Goal: Transaction & Acquisition: Purchase product/service

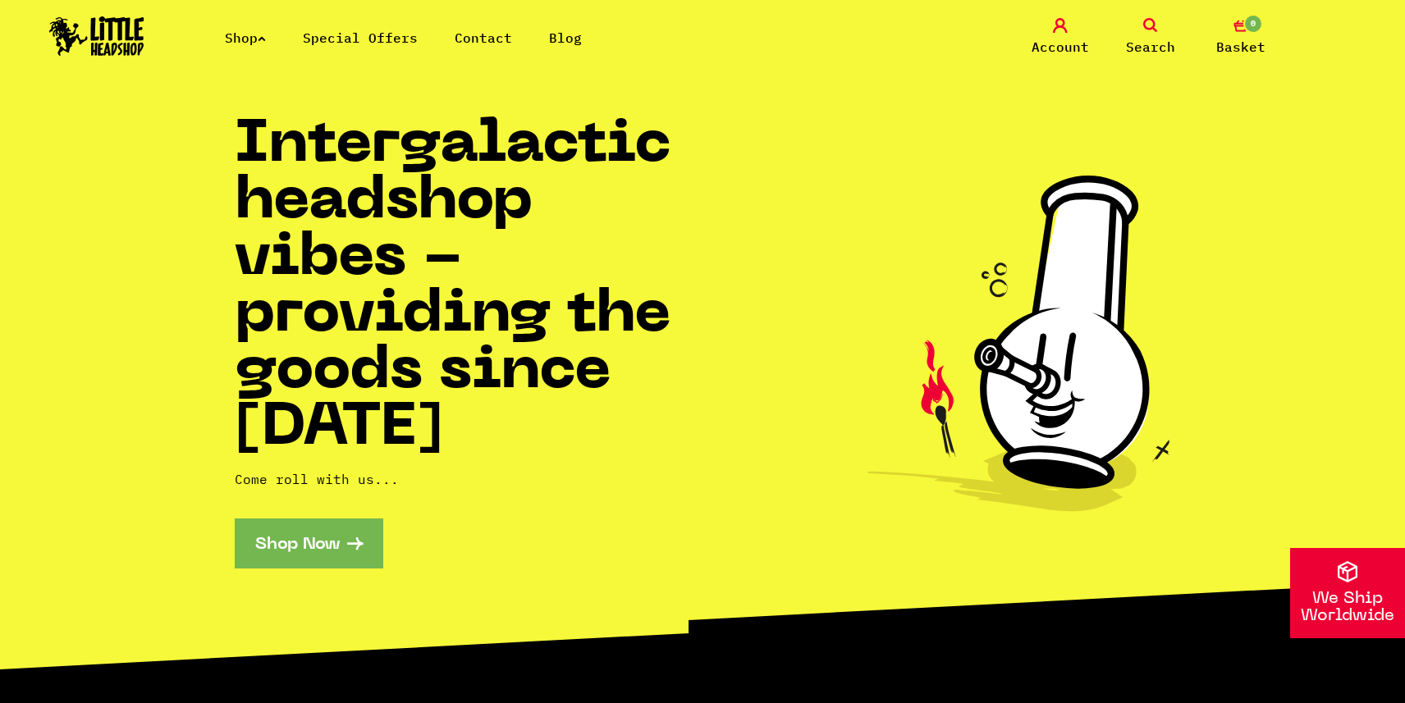
click at [1156, 53] on span "Search" at bounding box center [1150, 47] width 49 height 20
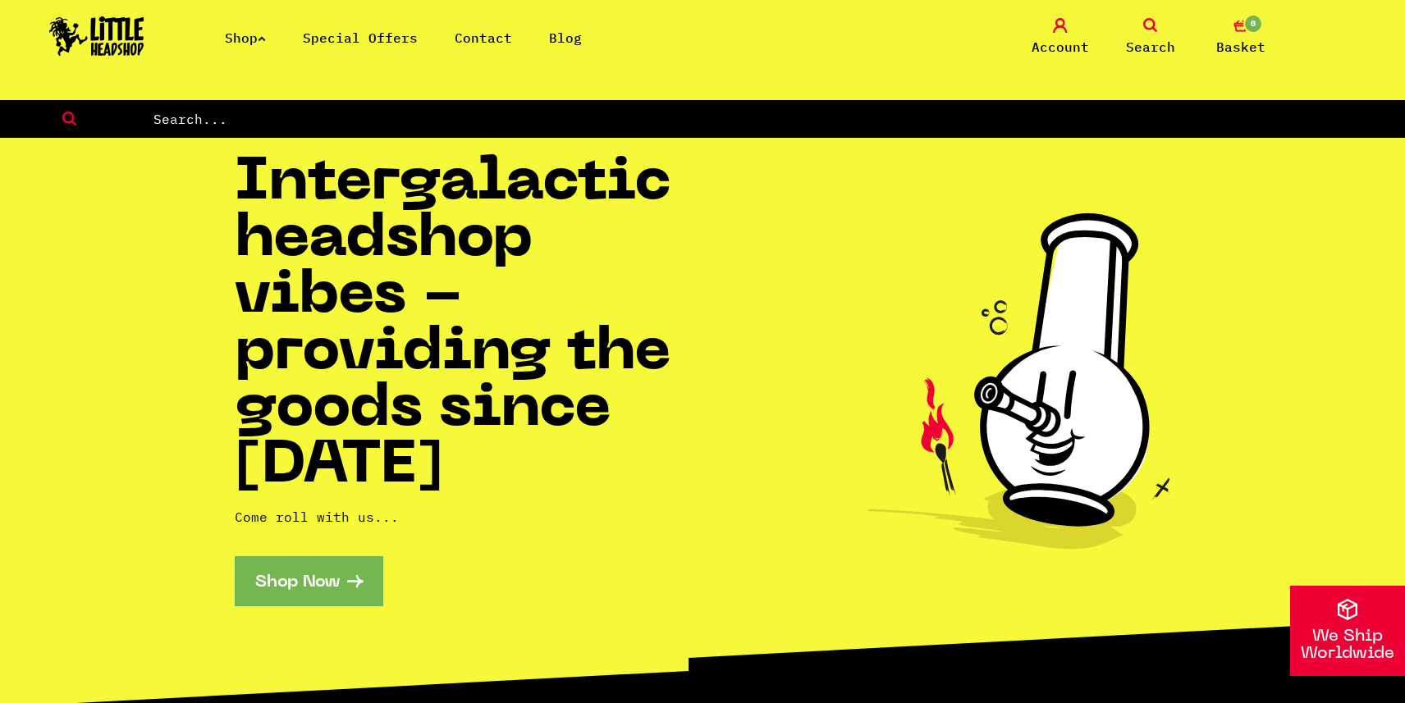
click at [254, 42] on link "Shop" at bounding box center [245, 38] width 41 height 16
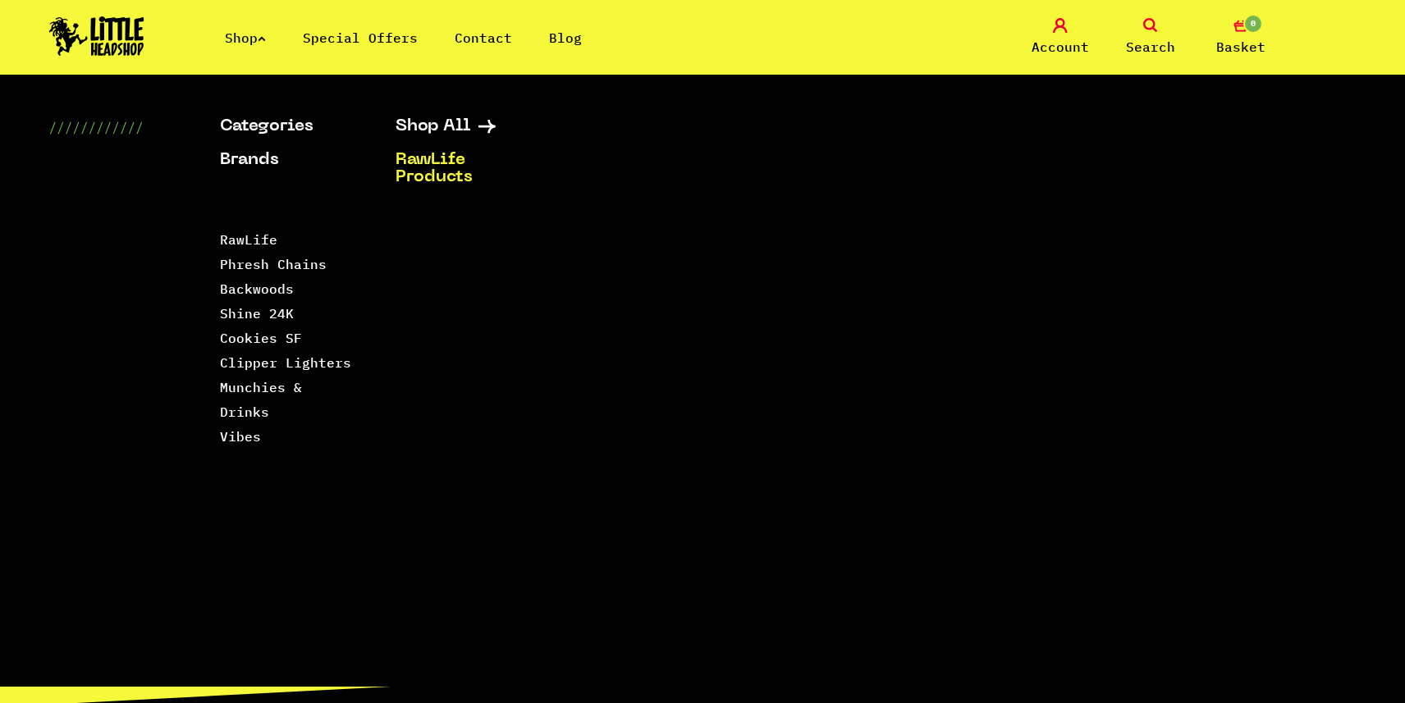
click at [451, 175] on link "RawLife Products" at bounding box center [463, 169] width 135 height 34
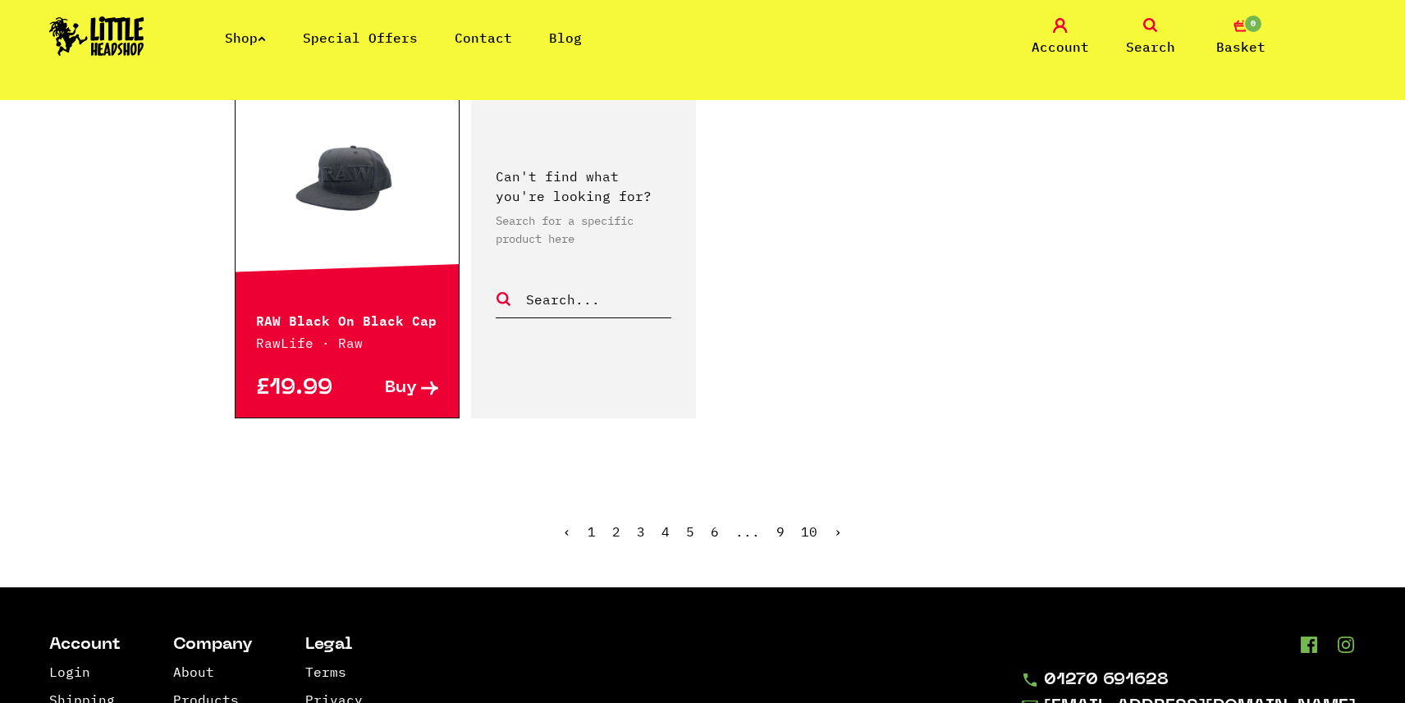
scroll to position [2561, 0]
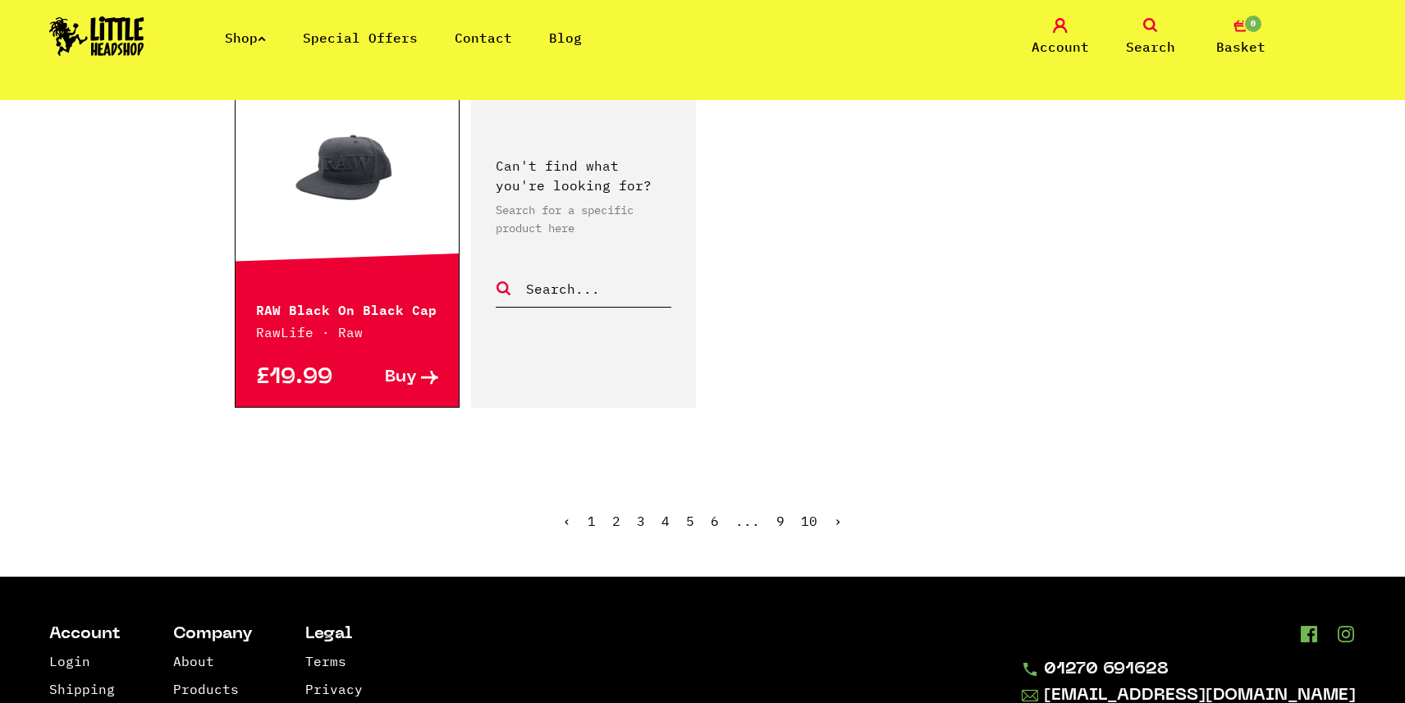
click at [616, 513] on link "2" at bounding box center [616, 521] width 8 height 16
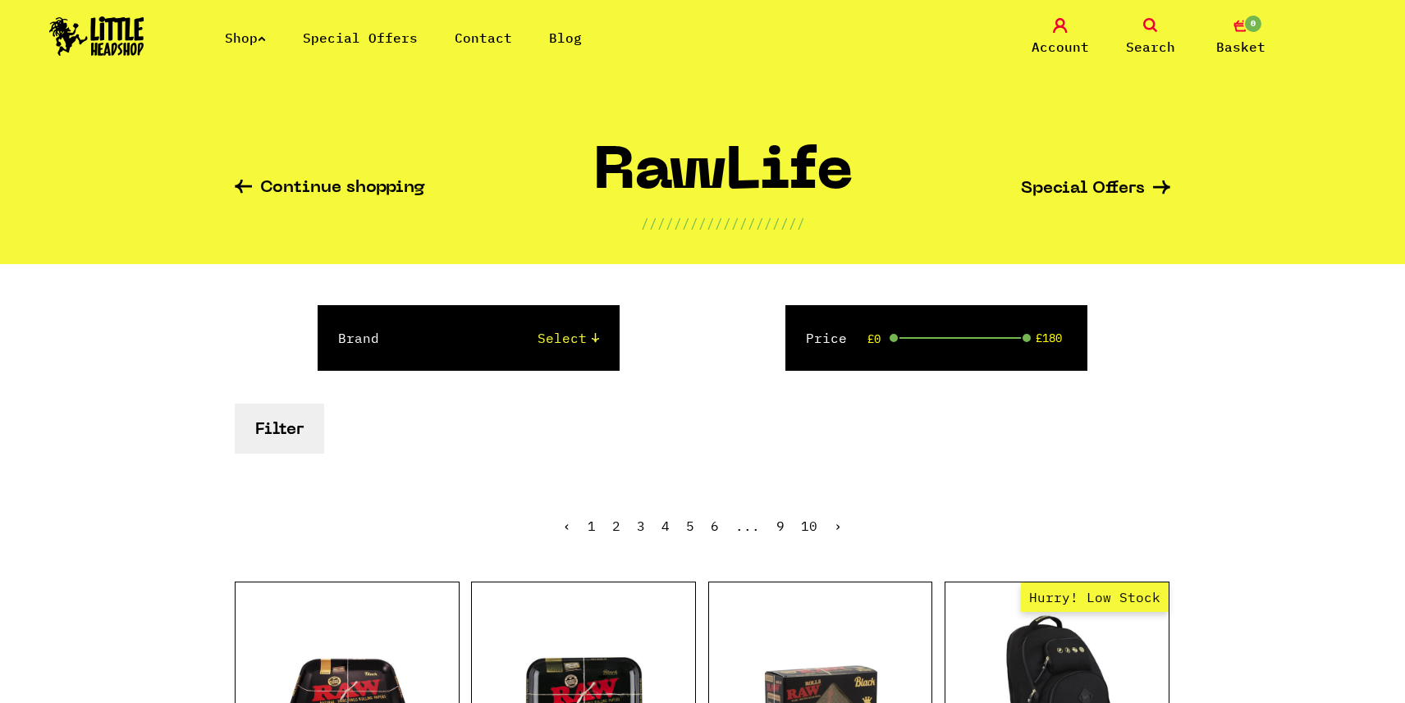
click at [1153, 40] on span "Search" at bounding box center [1150, 47] width 49 height 20
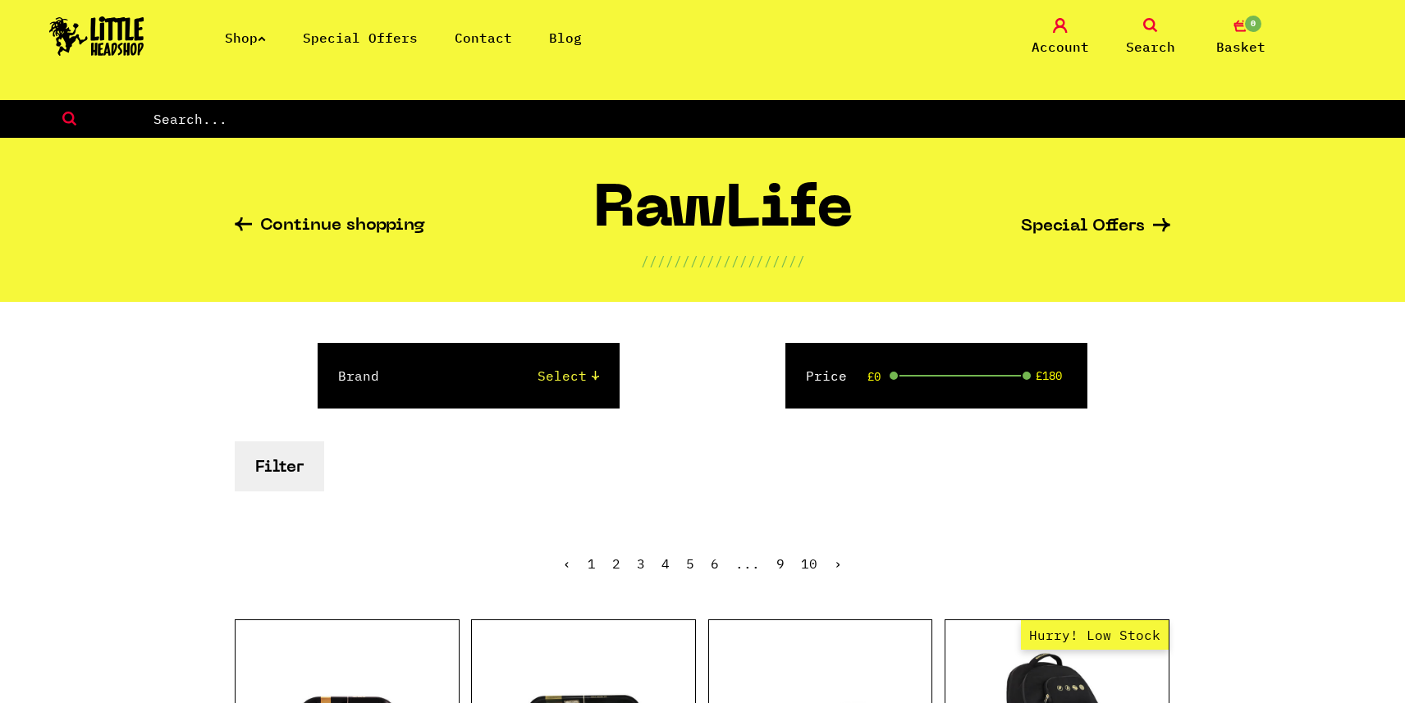
click at [900, 125] on input "text" at bounding box center [778, 118] width 1253 height 21
type input "dunk tank"
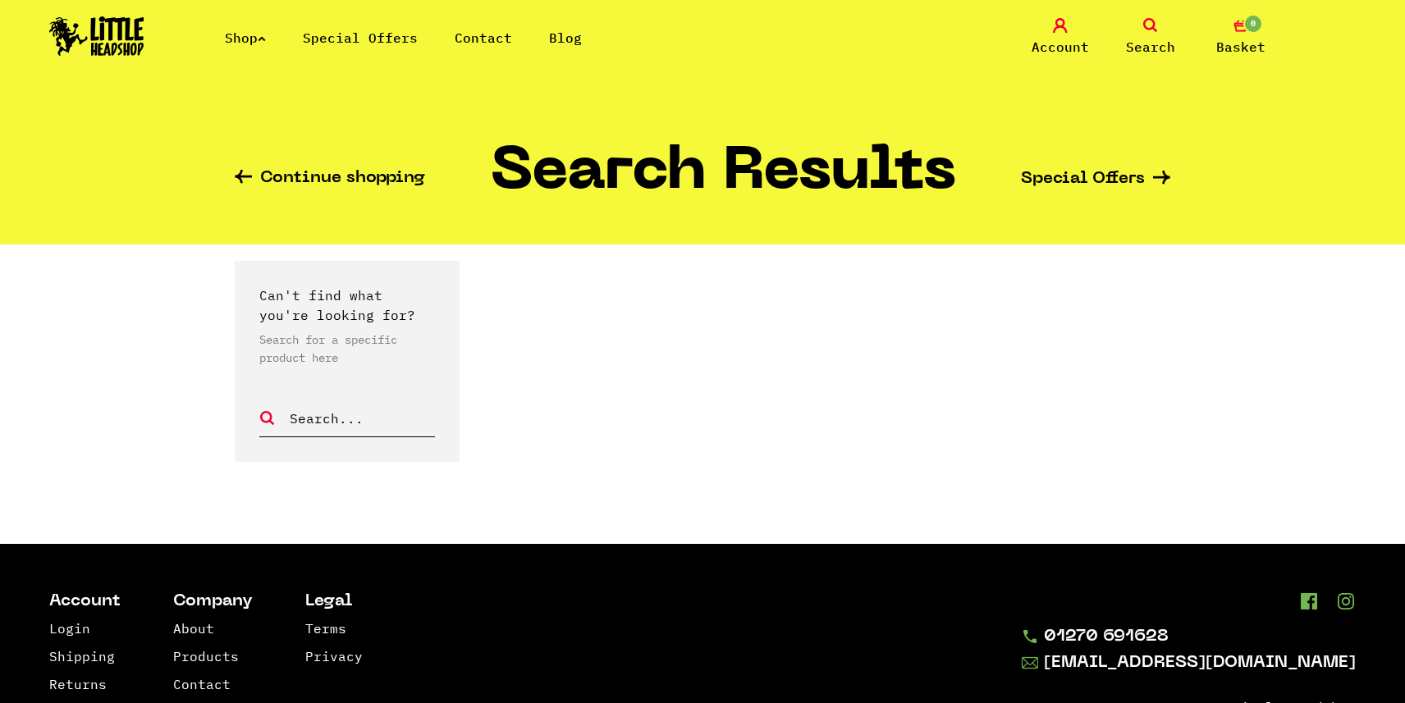
click at [1144, 31] on icon at bounding box center [1150, 25] width 15 height 15
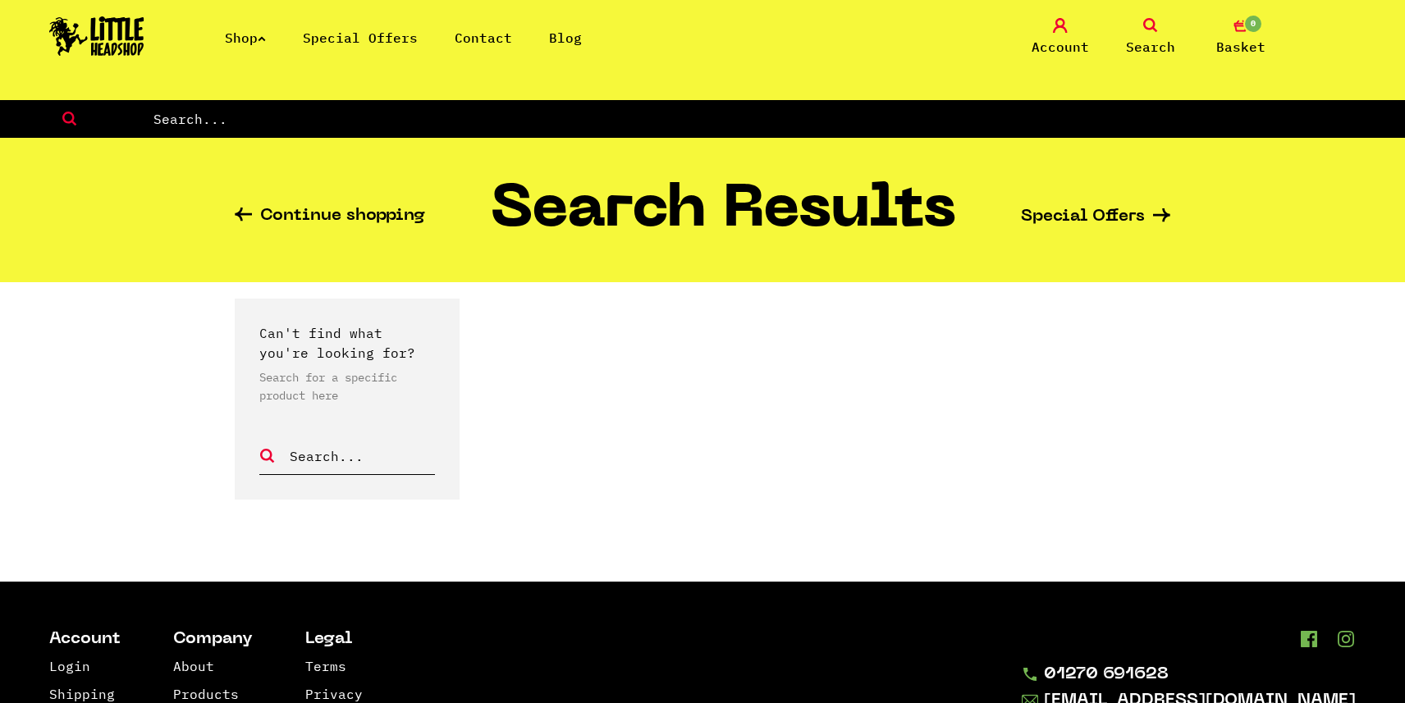
click at [552, 117] on input "text" at bounding box center [778, 118] width 1253 height 21
type input "banger basket"
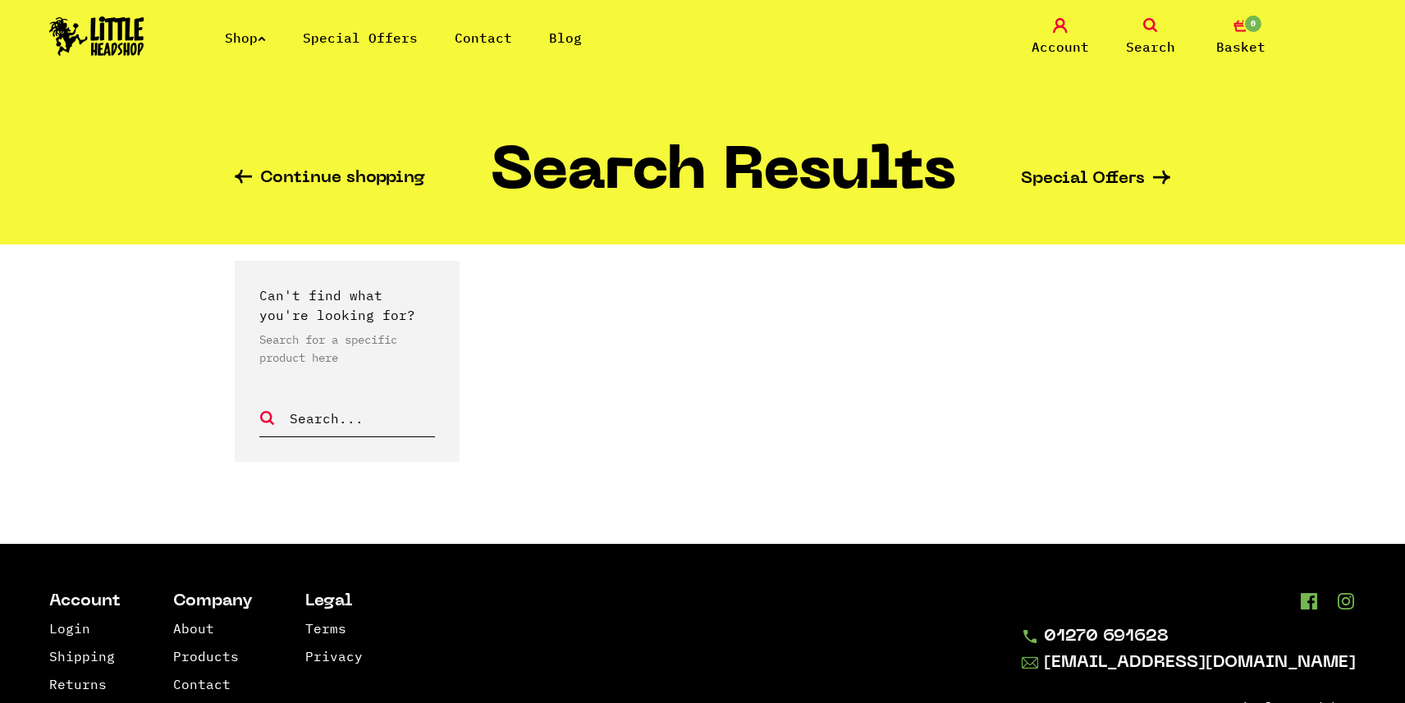
click at [1142, 34] on link "Search" at bounding box center [1151, 37] width 82 height 39
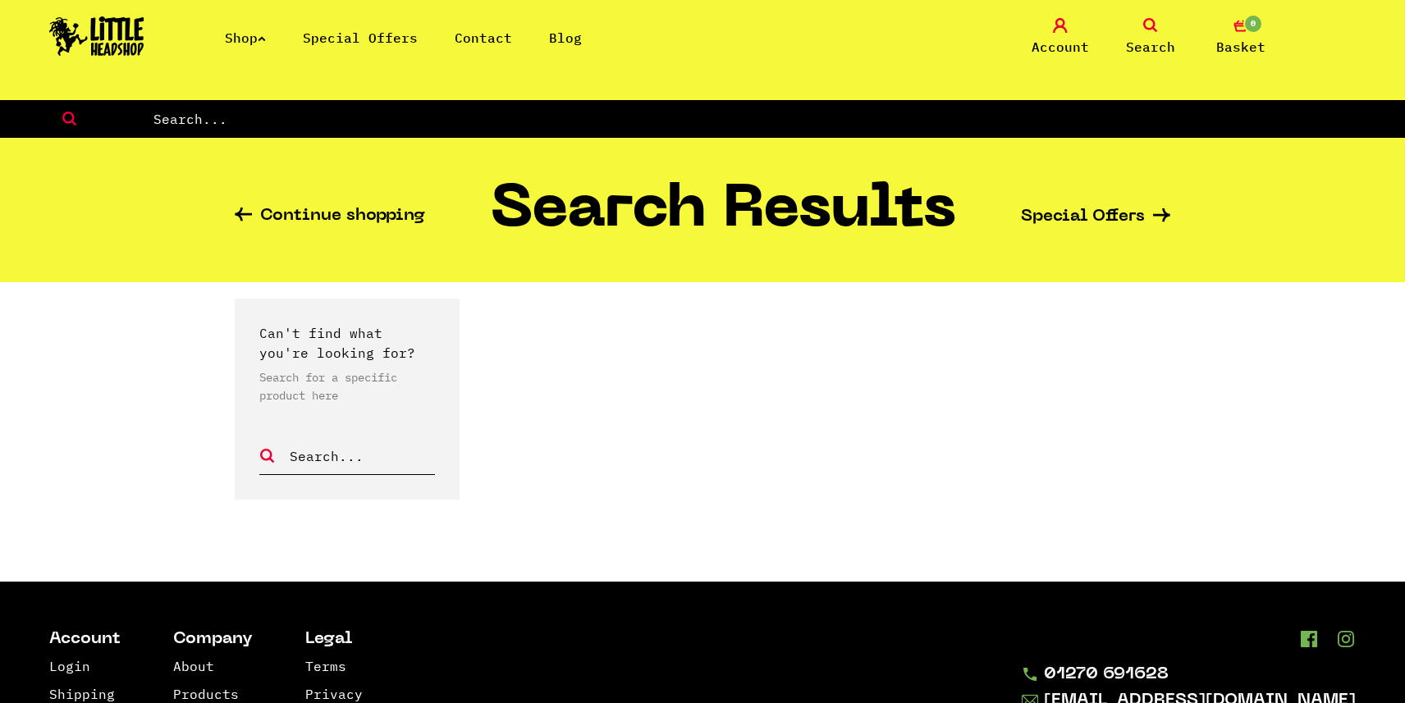
click at [846, 117] on input "text" at bounding box center [778, 118] width 1253 height 21
type input "banger"
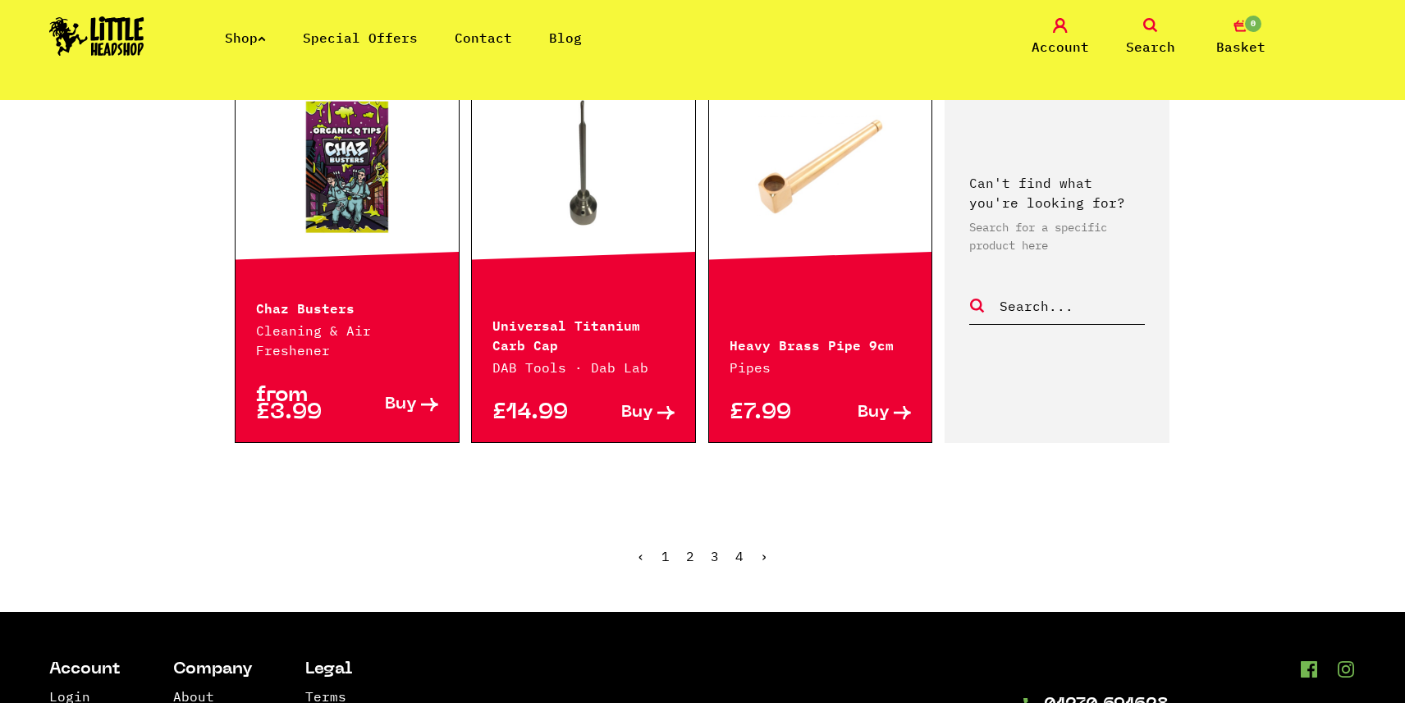
scroll to position [1863, 0]
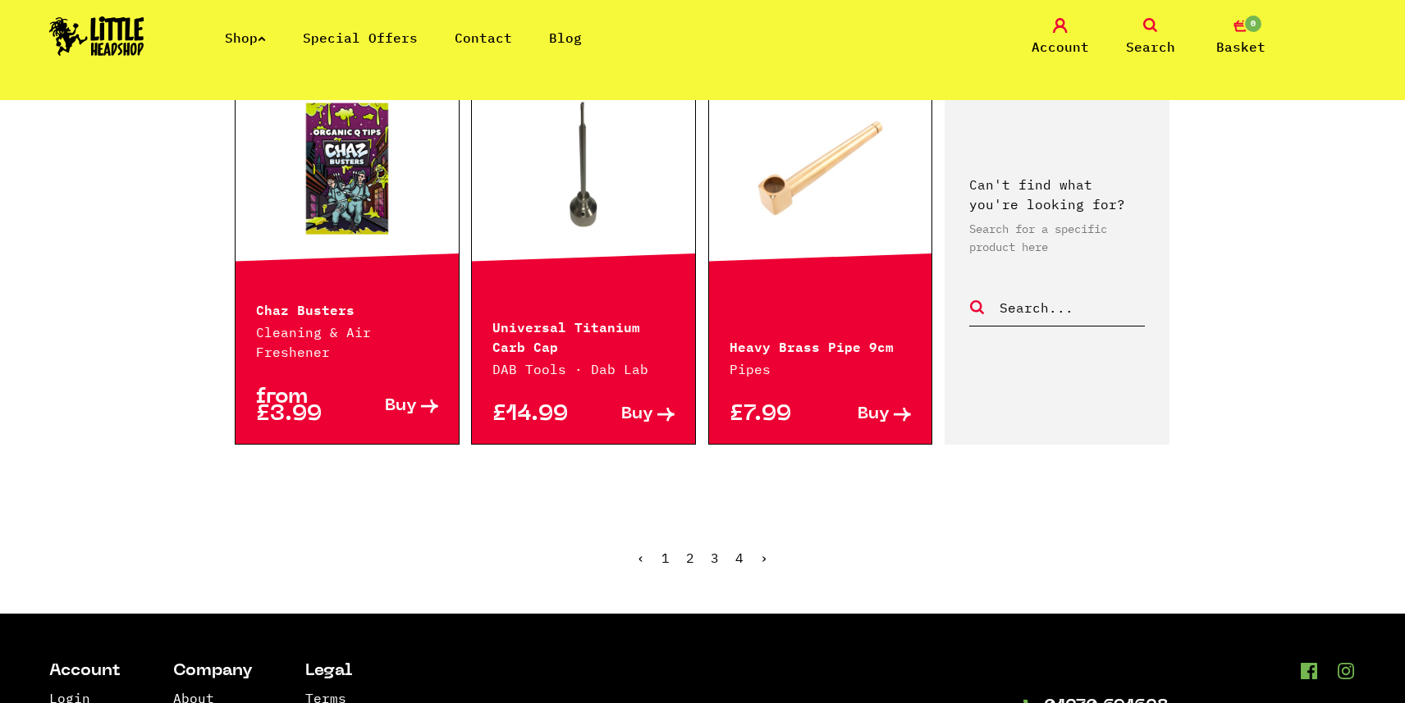
click at [686, 550] on link "2" at bounding box center [690, 558] width 8 height 16
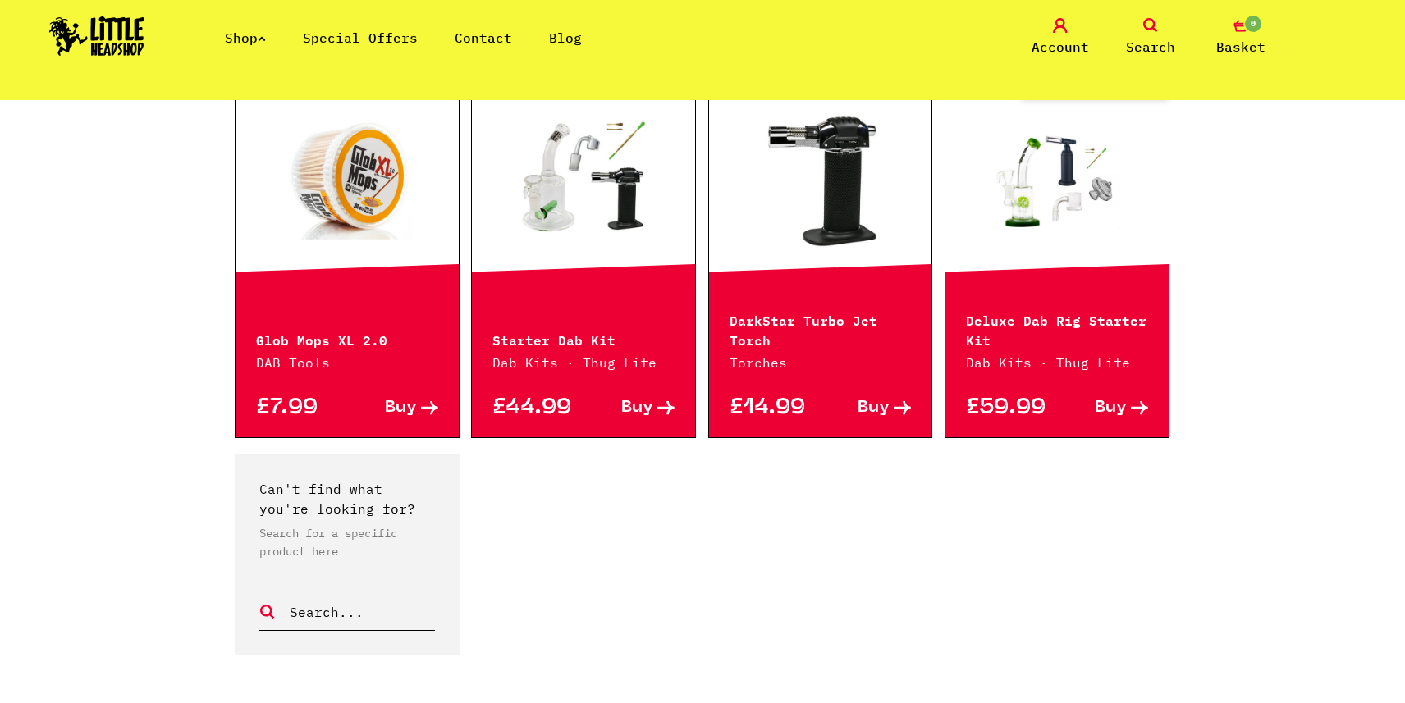
scroll to position [1329, 0]
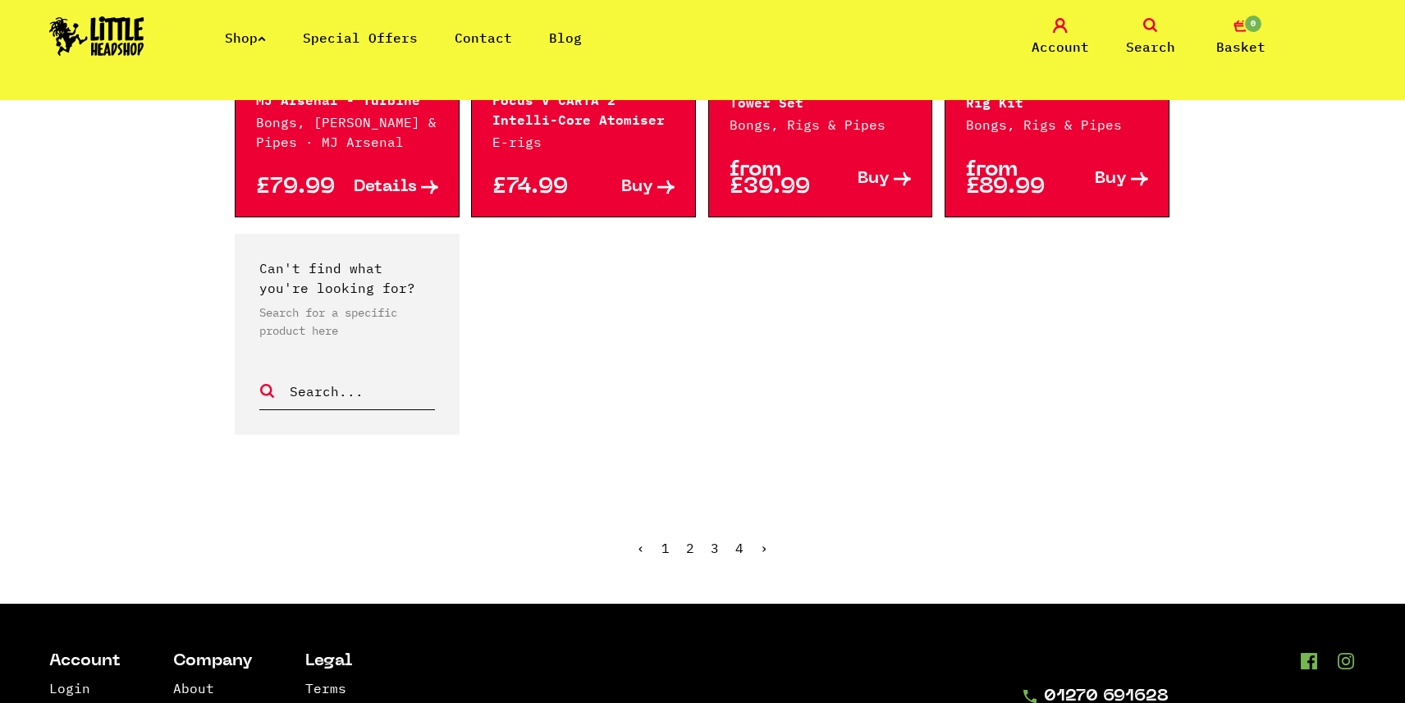
scroll to position [1493, 0]
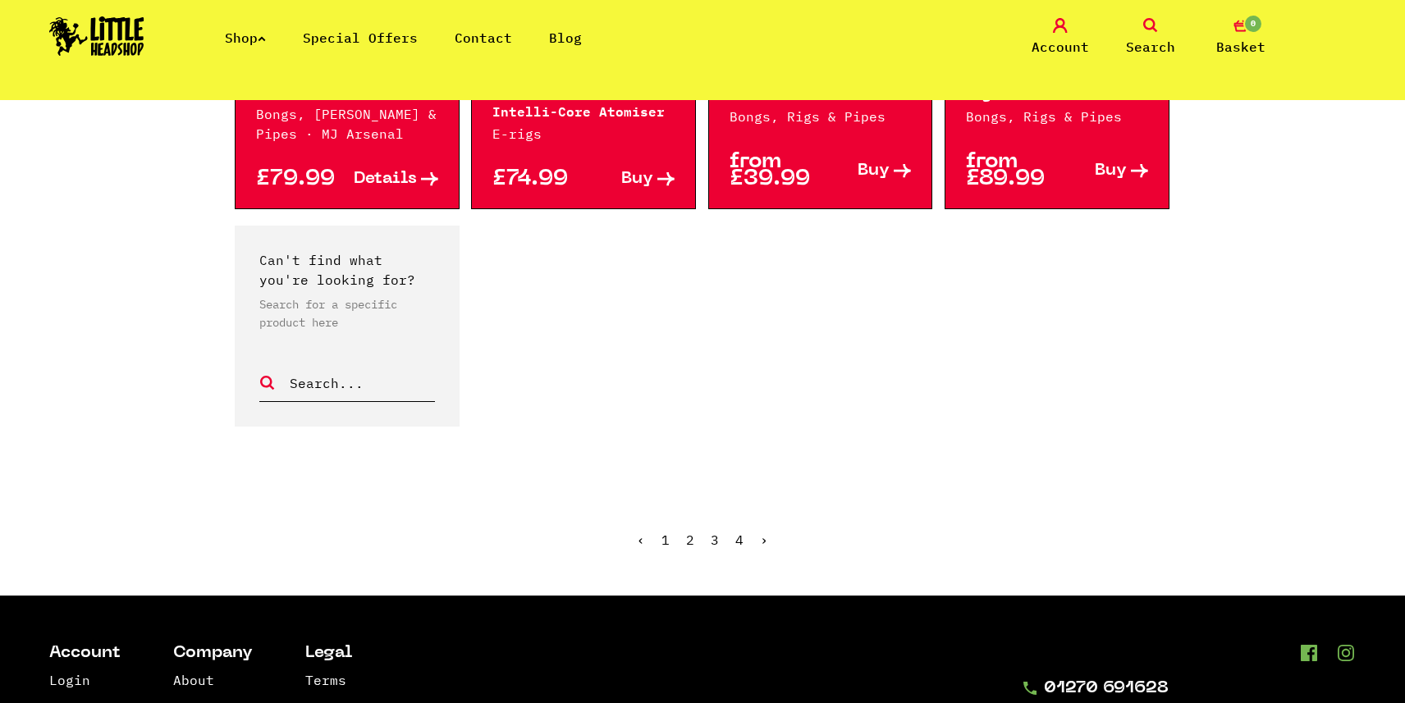
click at [764, 532] on link "›" at bounding box center [764, 540] width 8 height 16
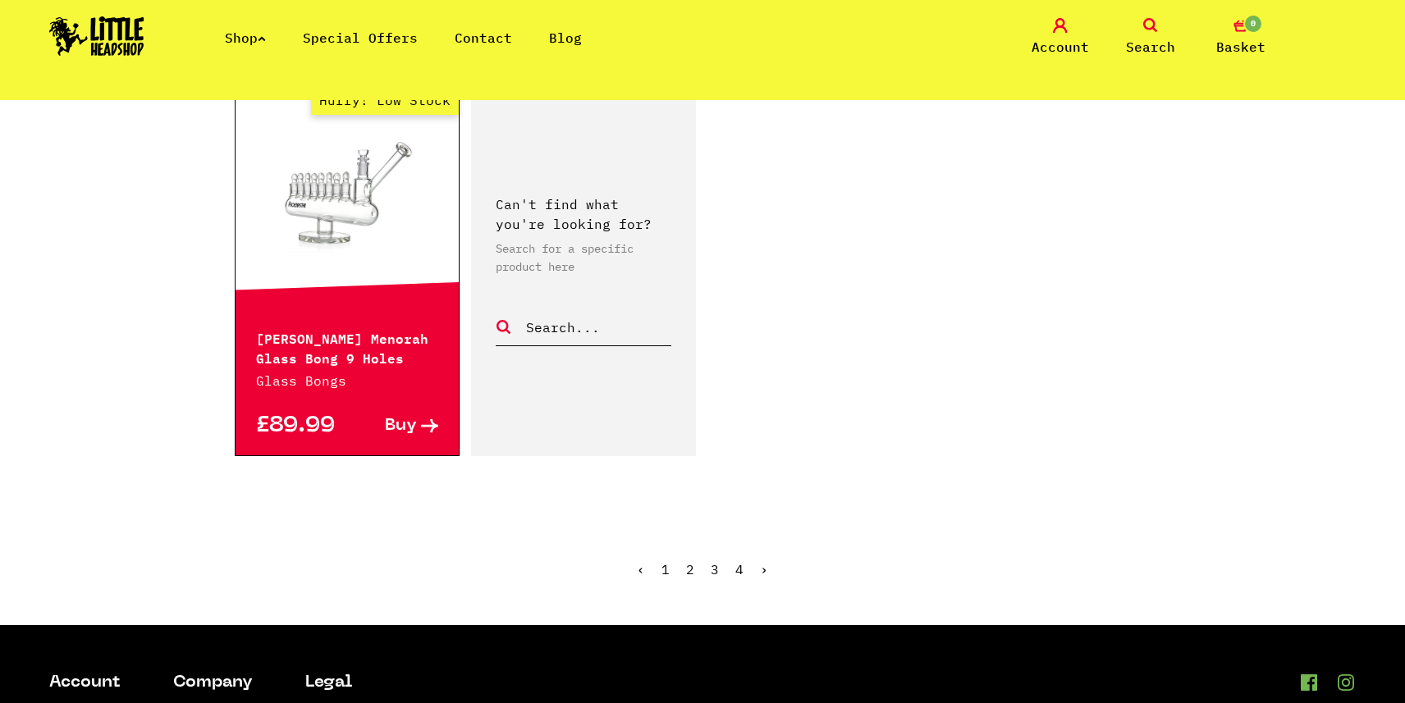
scroll to position [814, 0]
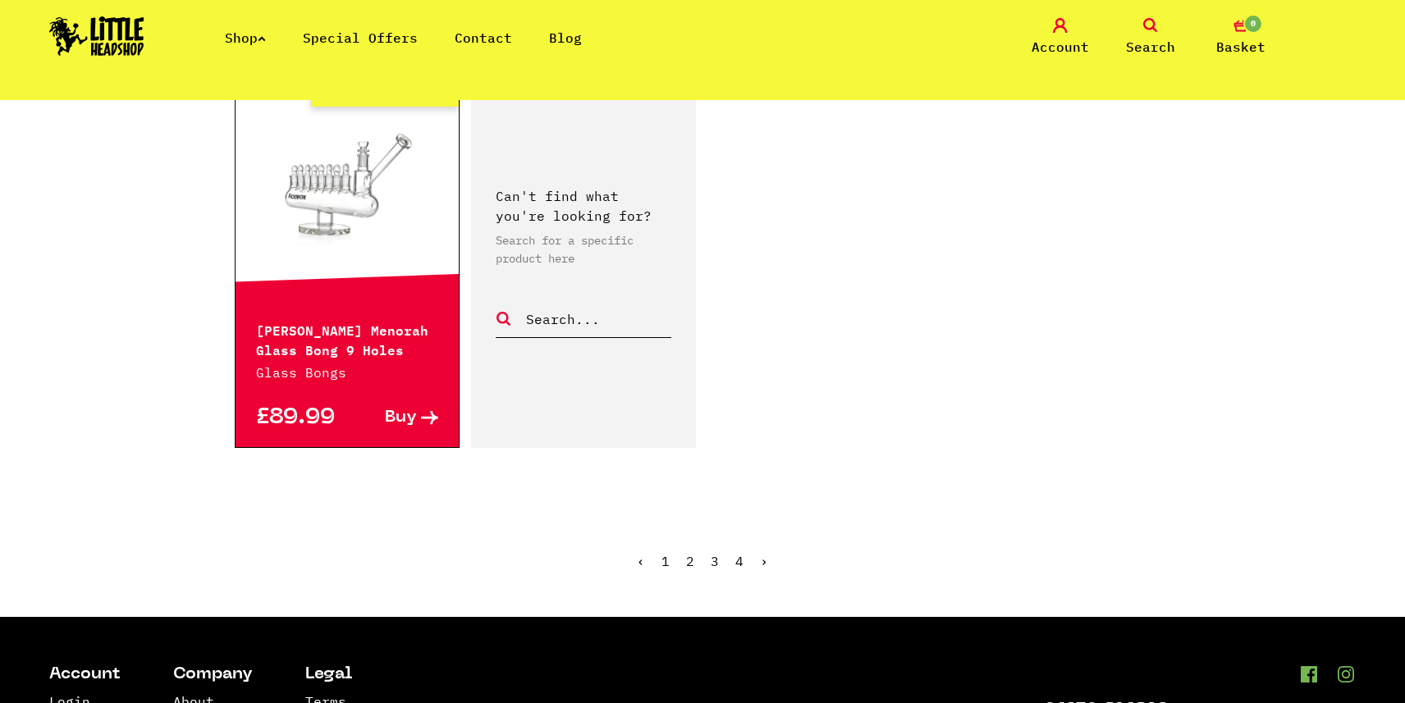
click at [761, 553] on span "›" at bounding box center [764, 561] width 8 height 16
